Goal: Find specific page/section: Find specific page/section

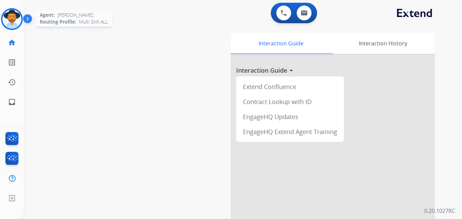
click at [16, 25] on img at bounding box center [11, 19] width 19 height 19
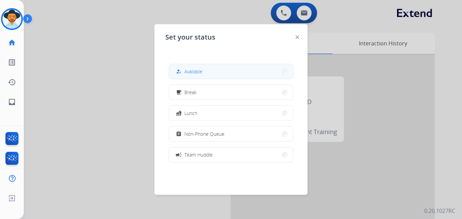
click at [196, 71] on span "Available" at bounding box center [194, 71] width 18 height 7
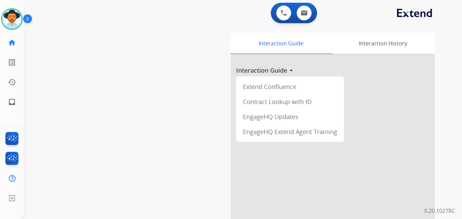
click at [31, 19] on img at bounding box center [29, 20] width 12 height 13
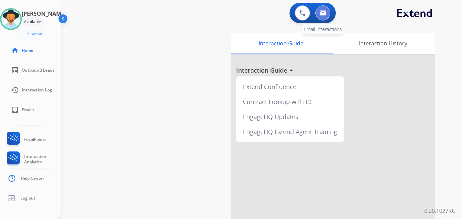
click at [323, 15] on img at bounding box center [323, 12] width 7 height 5
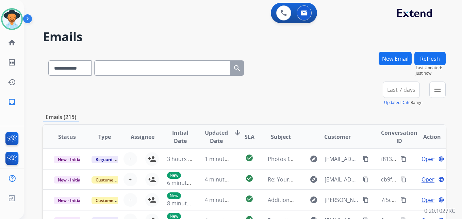
click at [27, 18] on img at bounding box center [29, 20] width 12 height 13
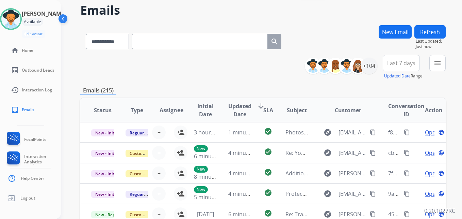
scroll to position [26, 0]
click at [436, 65] on mat-icon "menu" at bounding box center [438, 63] width 8 height 8
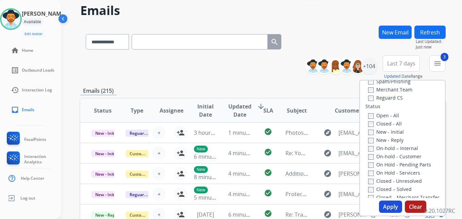
scroll to position [72, 0]
click at [380, 206] on button "Apply" at bounding box center [390, 206] width 23 height 12
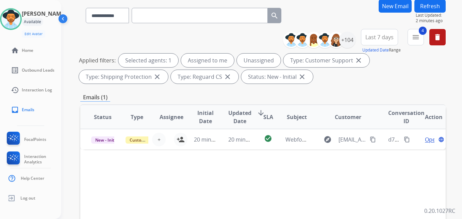
scroll to position [0, 0]
